Goal: Task Accomplishment & Management: Manage account settings

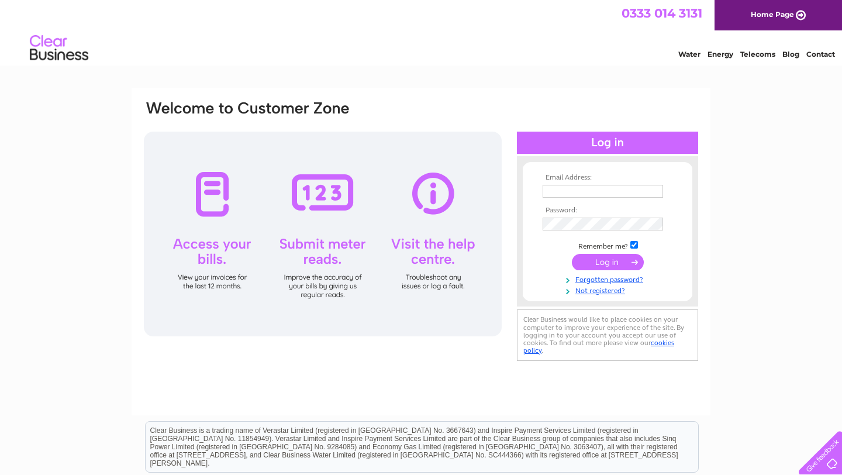
type input "tony@topcatmediagroup.com"
click at [613, 263] on input "submit" at bounding box center [608, 262] width 72 height 16
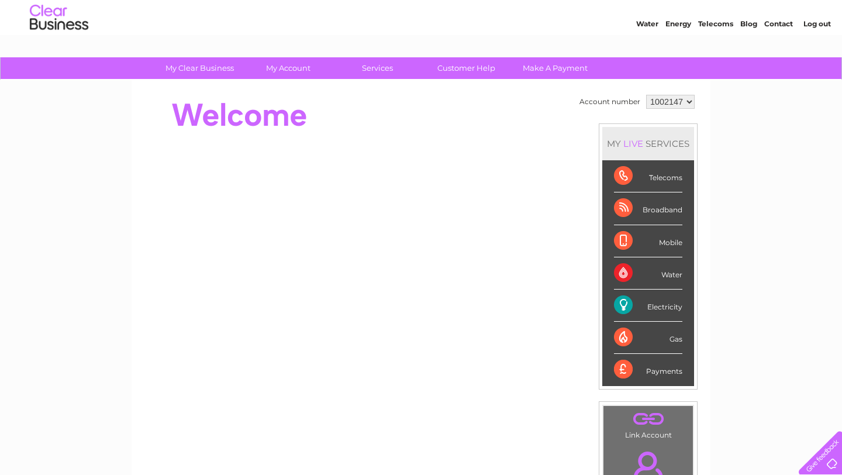
scroll to position [20, 0]
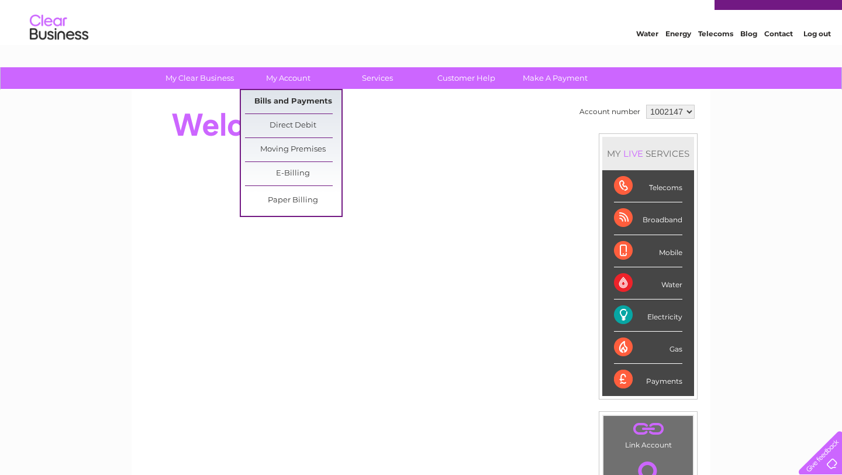
click at [312, 101] on link "Bills and Payments" at bounding box center [293, 101] width 96 height 23
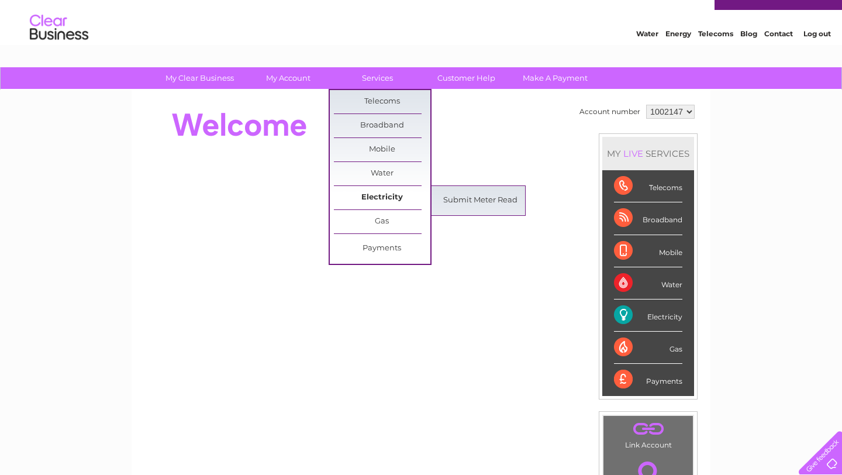
click at [400, 200] on link "Electricity" at bounding box center [382, 197] width 96 height 23
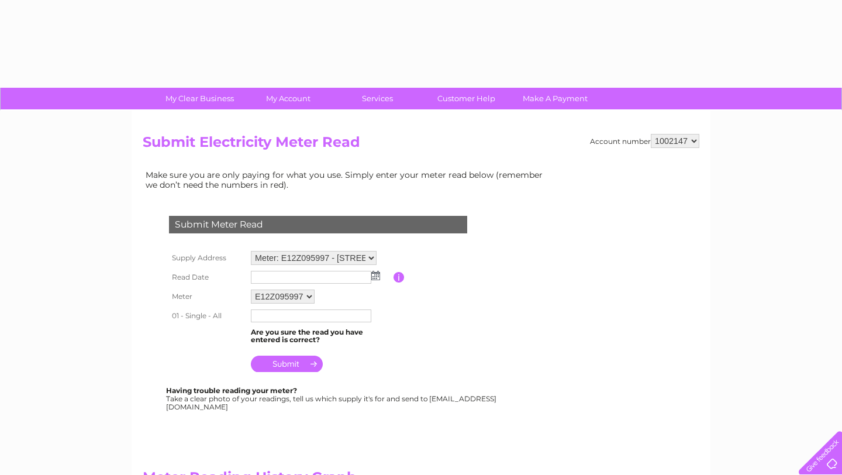
click at [282, 102] on link "My Account" at bounding box center [288, 99] width 96 height 22
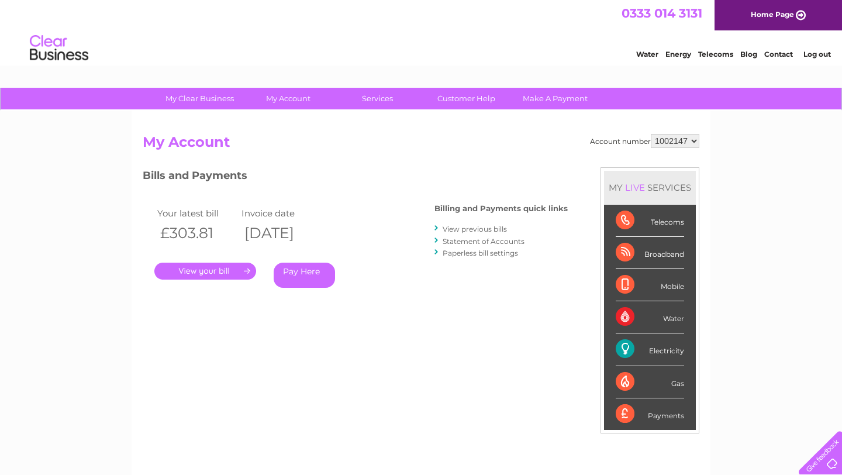
click at [225, 271] on link "." at bounding box center [205, 271] width 102 height 17
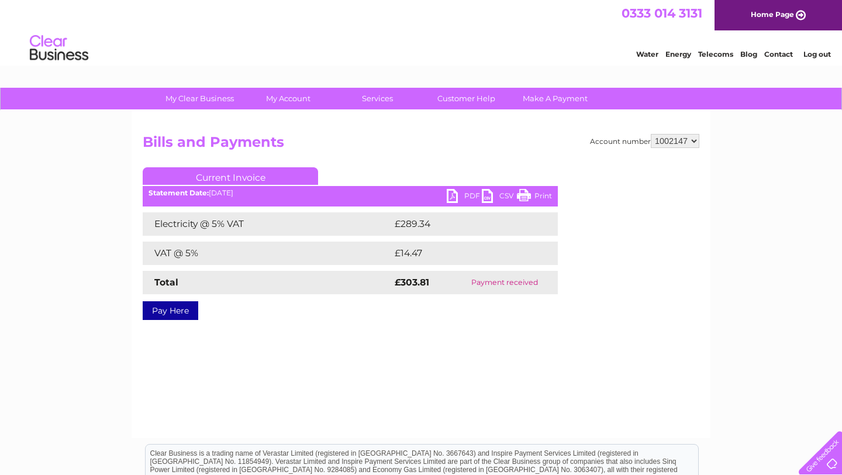
click at [455, 196] on link "PDF" at bounding box center [464, 197] width 35 height 17
